Goal: Information Seeking & Learning: Learn about a topic

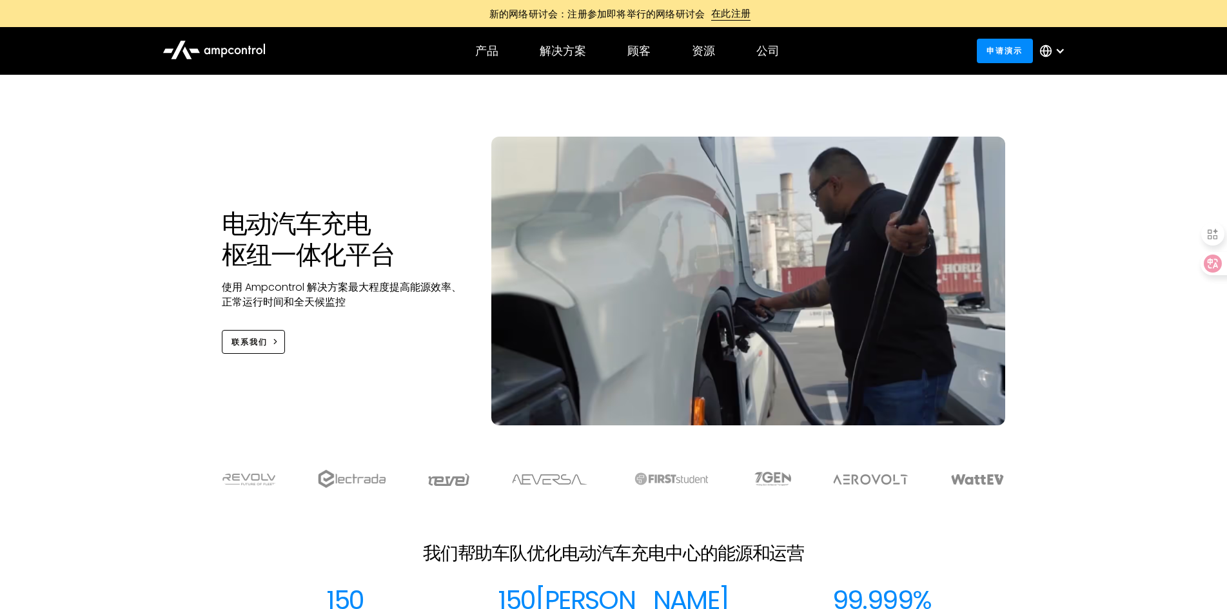
click at [1064, 161] on div "电动汽车充电枢纽一体化平台 使用 Ampcontrol 解决方案最大程度提高能源效率、正常运行时间和全天候监控 联系我们" at bounding box center [613, 263] width 1227 height 376
click at [1077, 460] on section at bounding box center [613, 478] width 1227 height 44
click at [383, 113] on div at bounding box center [614, 95] width 784 height 41
click at [353, 123] on div at bounding box center [614, 126] width 784 height 21
click at [1089, 309] on div "电动汽车充电枢纽一体化平台 使用 Ampcontrol 解决方案最大程度提高能源效率、正常运行时间和全天候监控 联系我们" at bounding box center [613, 263] width 1227 height 376
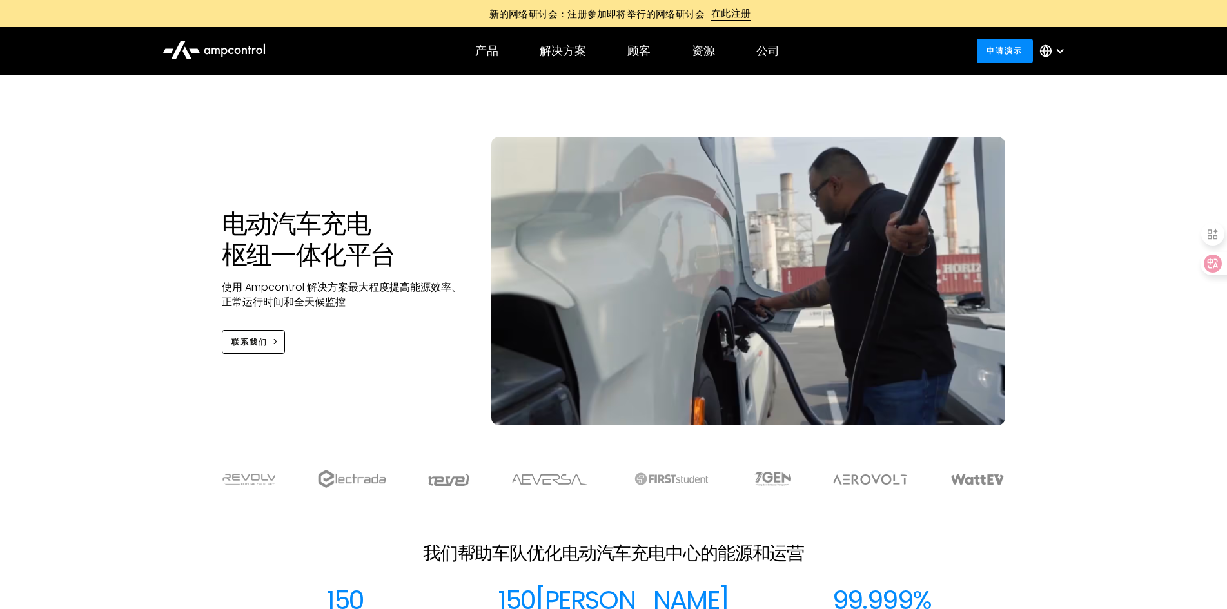
drag, startPoint x: 214, startPoint y: 113, endPoint x: 224, endPoint y: 119, distance: 12.2
click at [214, 113] on div "电动汽车充电枢纽一体化平台 使用 Ampcontrol 解决方案最大程度提高能源效率、正常运行时间和全天候监控 联系我们" at bounding box center [613, 263] width 1227 height 376
click at [1174, 385] on div "电动汽车充电枢纽一体化平台 使用 Ampcontrol 解决方案最大程度提高能源效率、正常运行时间和全天候监控 联系我们" at bounding box center [613, 263] width 1227 height 376
click at [1134, 473] on section at bounding box center [613, 478] width 1227 height 44
click at [168, 353] on div "电动汽车充电枢纽一体化平台 使用 Ampcontrol 解决方案最大程度提高能源效率、正常运行时间和全天候监控 联系我们" at bounding box center [613, 263] width 1227 height 376
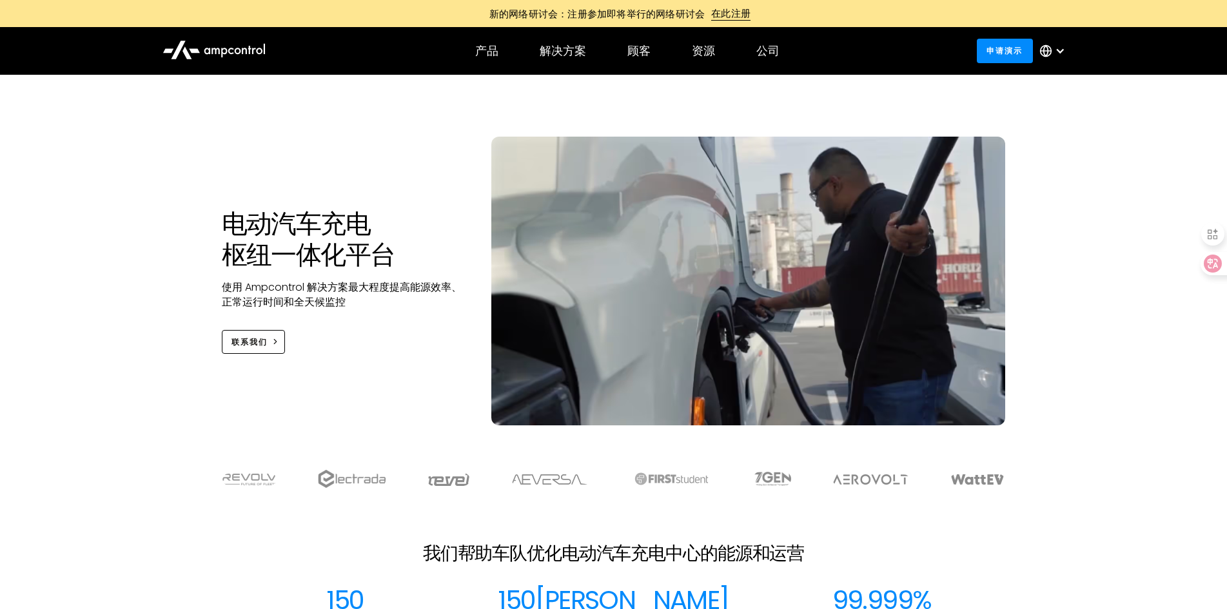
click at [1070, 369] on div "电动汽车充电枢纽一体化平台 使用 Ampcontrol 解决方案最大程度提高能源效率、正常运行时间和全天候监控 联系我们" at bounding box center [613, 263] width 1227 height 376
click at [310, 141] on div "电动汽车充电枢纽一体化平台 使用 Ampcontrol 解决方案最大程度提高能源效率、正常运行时间和全天候监控 联系我们" at bounding box center [614, 294] width 810 height 315
click at [1173, 404] on div "电动汽车充电枢纽一体化平台 使用 Ampcontrol 解决方案最大程度提高能源效率、正常运行时间和全天候监控 联系我们" at bounding box center [613, 263] width 1227 height 376
click at [222, 187] on div "电动汽车充电枢纽一体化平台 使用 Ampcontrol 解决方案最大程度提高能源效率、正常运行时间和全天候监控 联系我们" at bounding box center [614, 294] width 810 height 315
click at [287, 184] on div "电动汽车充电枢纽一体化平台 使用 Ampcontrol 解决方案最大程度提高能源效率、正常运行时间和全天候监控 联系我们" at bounding box center [614, 294] width 810 height 315
